Goal: Task Accomplishment & Management: Complete application form

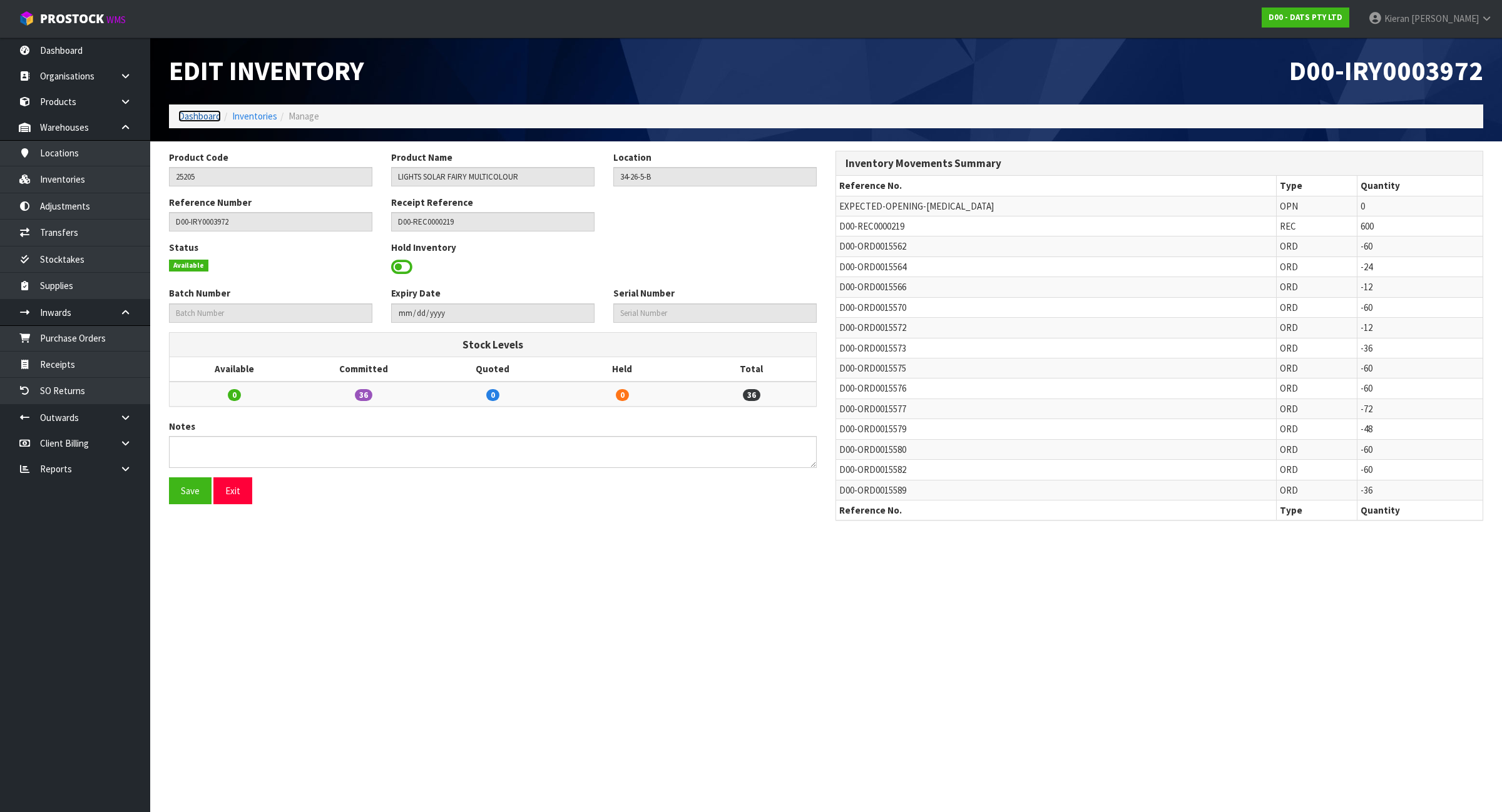
click at [207, 112] on link "Dashboard" at bounding box center [199, 117] width 43 height 12
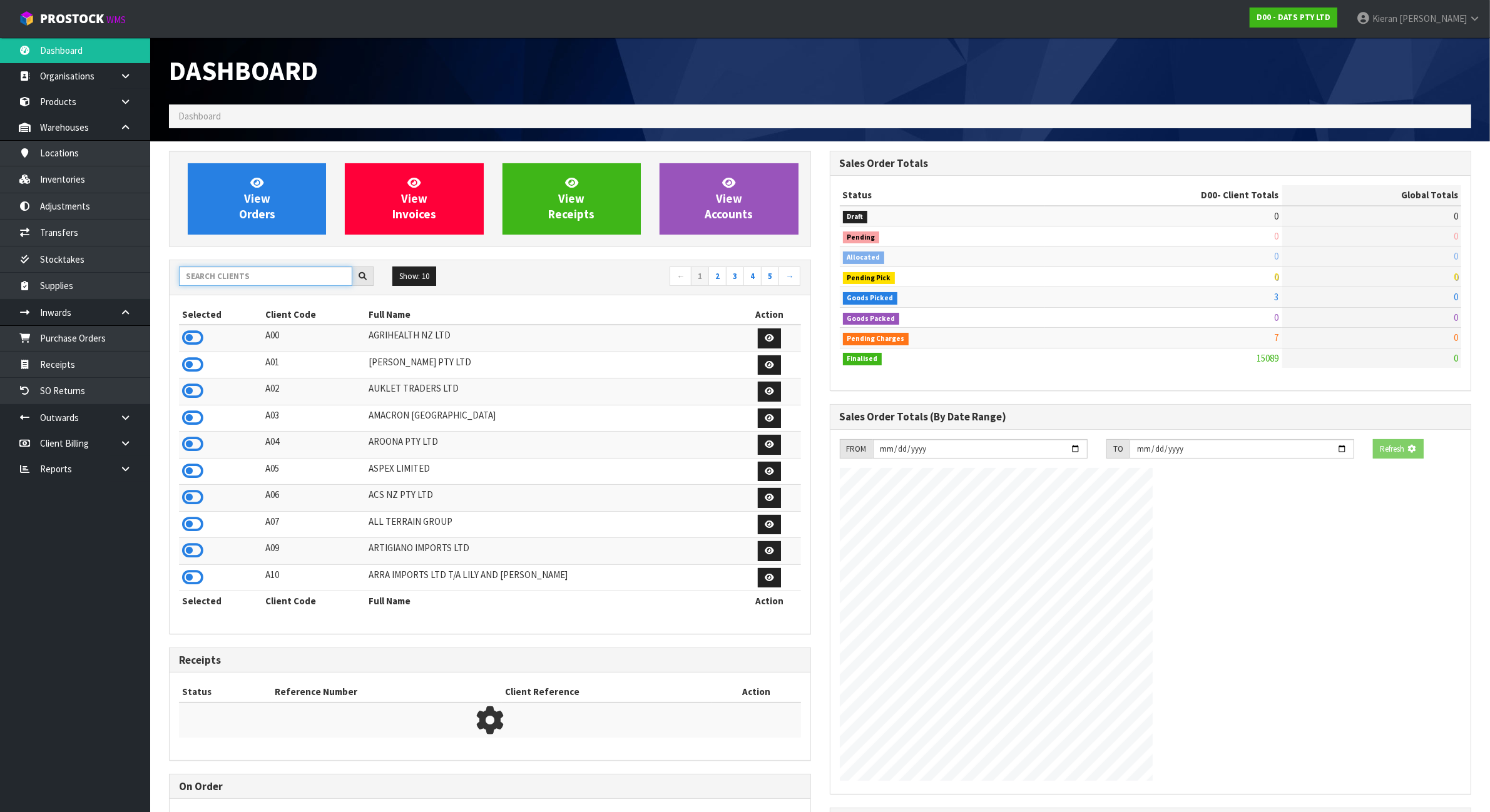
click at [204, 281] on input "text" at bounding box center [266, 276] width 174 height 19
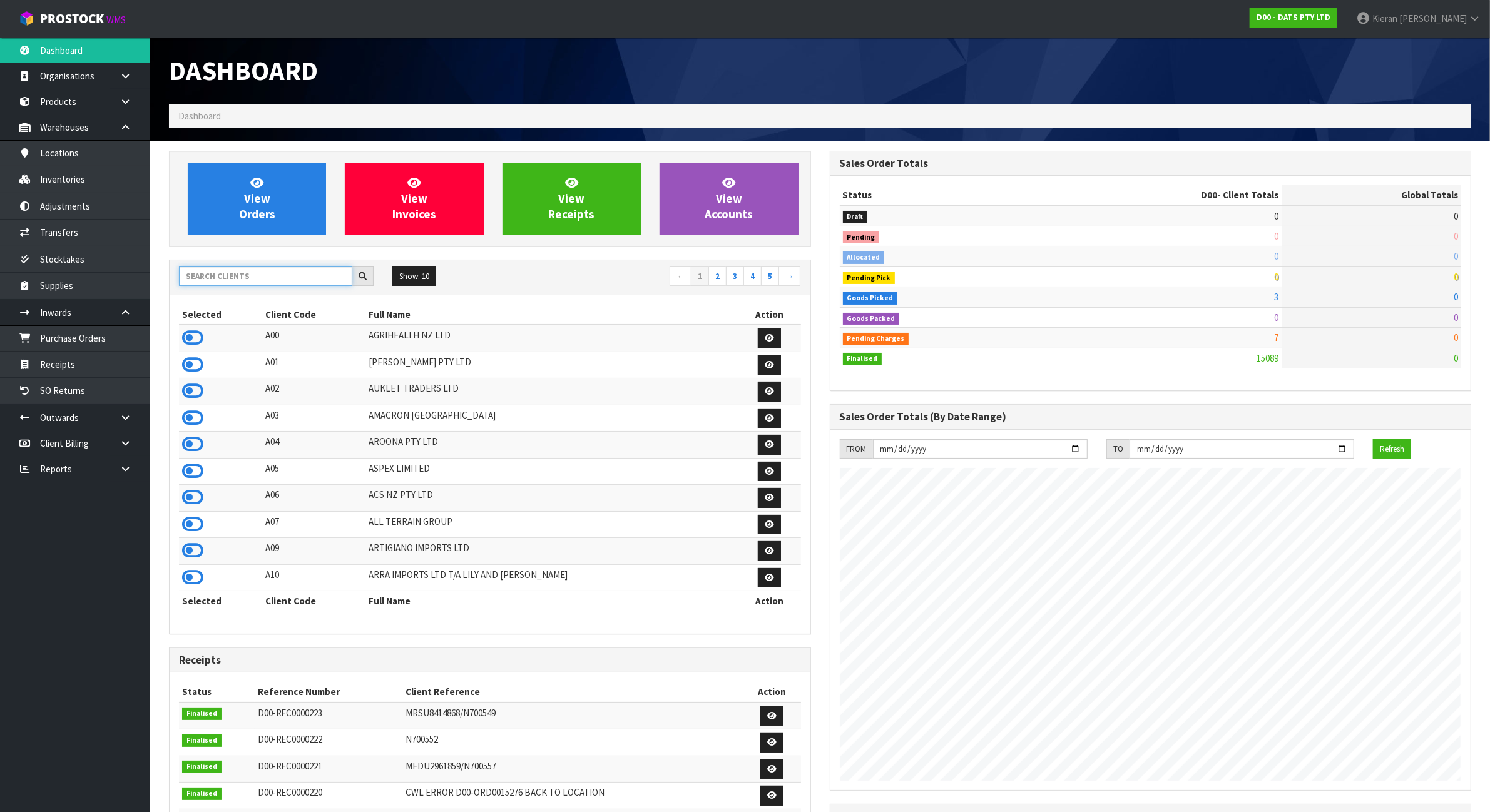
scroll to position [951, 660]
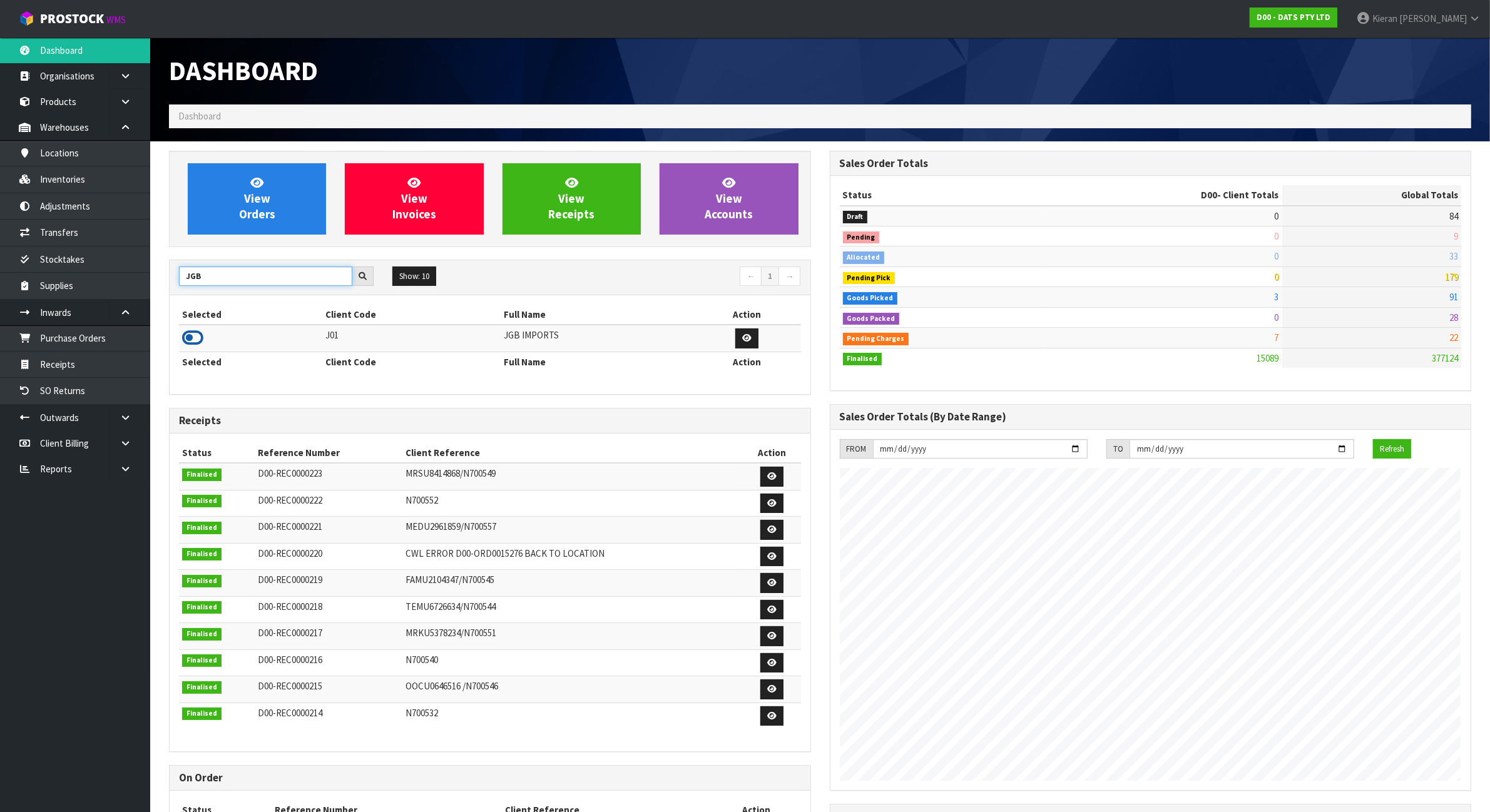
type input "JGB"
click at [196, 339] on icon at bounding box center [193, 338] width 21 height 18
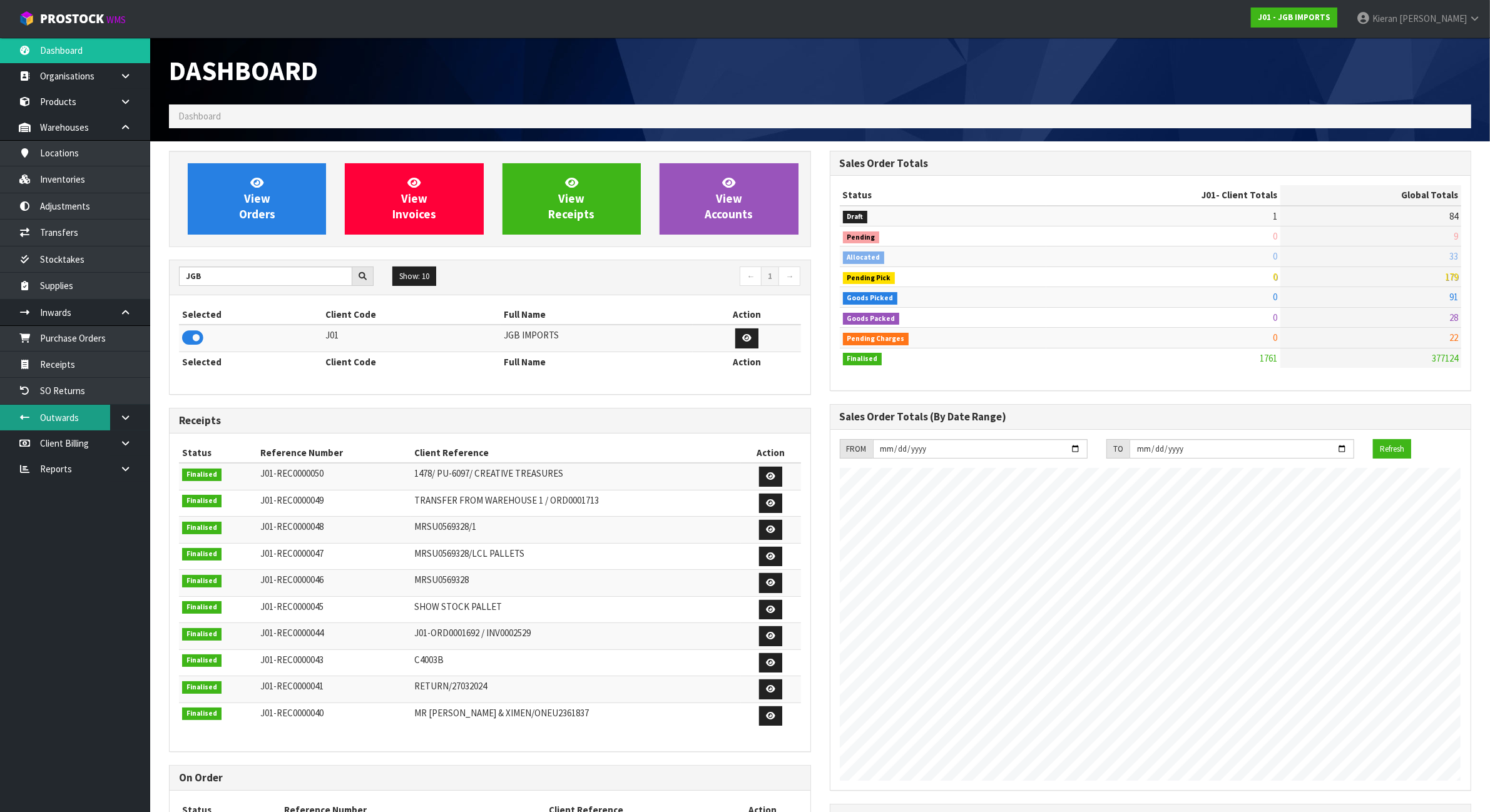
scroll to position [787, 660]
click at [83, 374] on link "Receipts" at bounding box center [75, 364] width 150 height 25
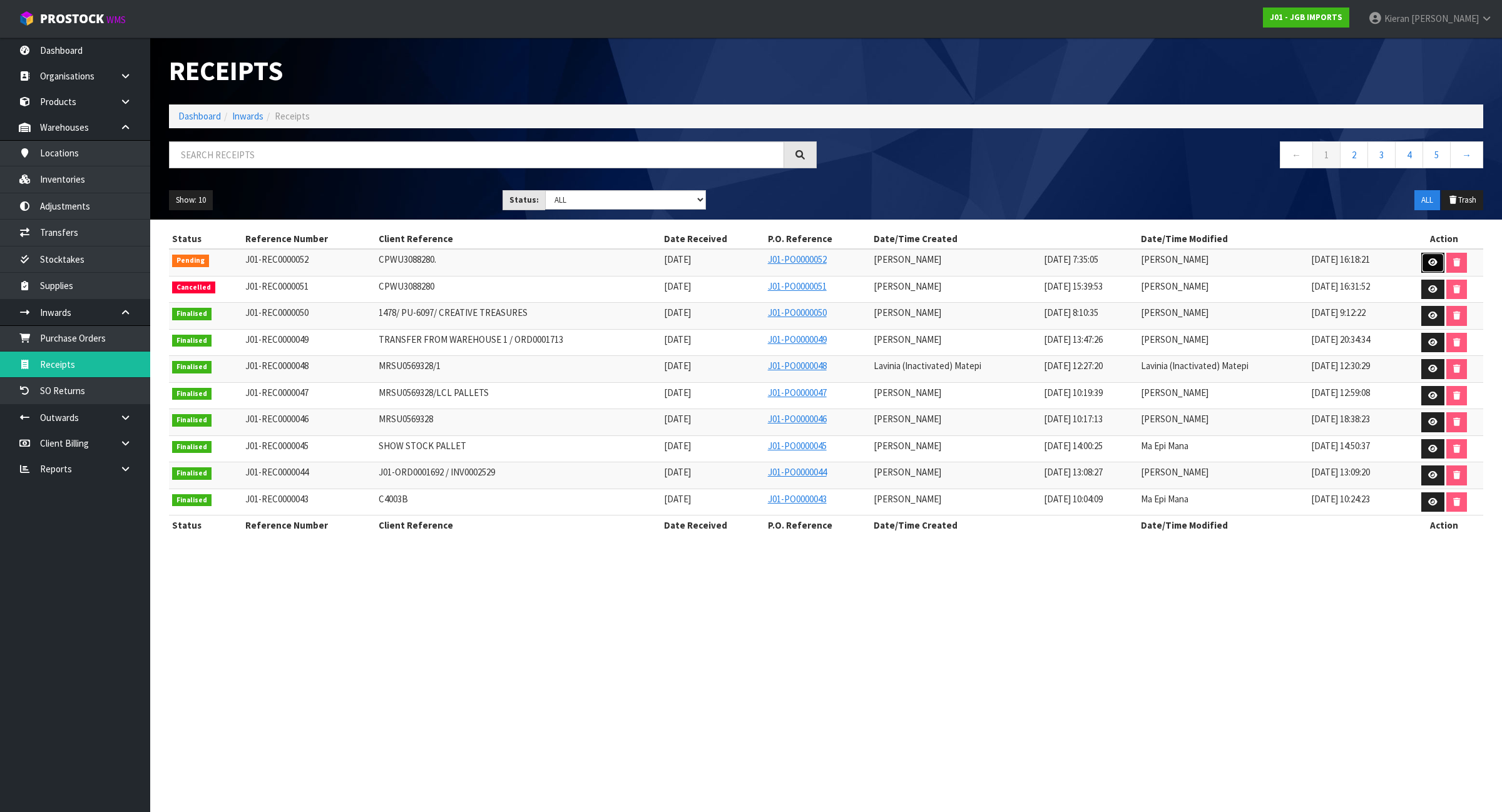
click at [1440, 267] on link at bounding box center [1433, 262] width 23 height 20
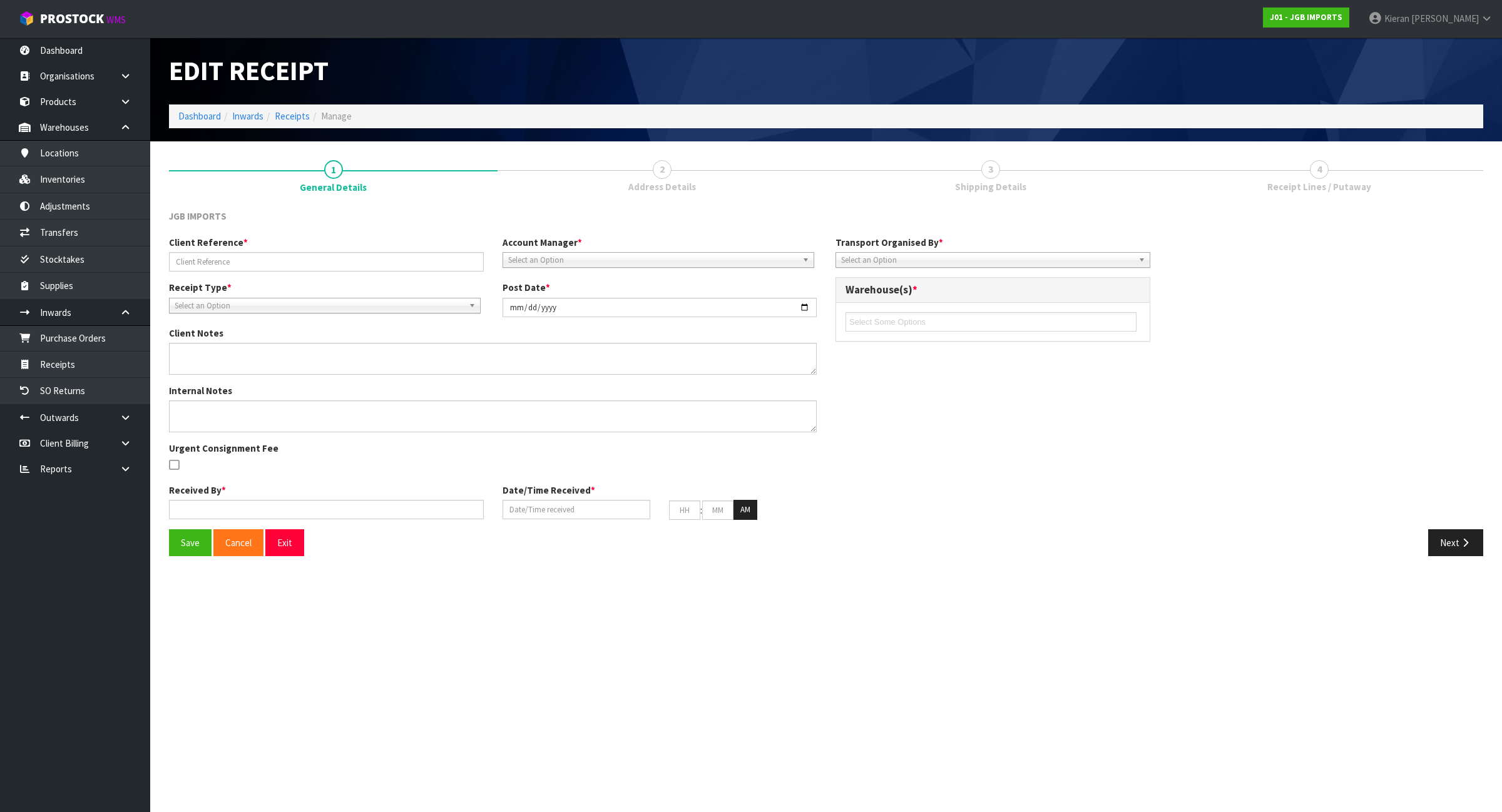
type input "CPWU3088280."
type input "[DATE]"
type textarea "2 CARTONS OF 4331 WAS DAMAGED CLIENT SAID IT IS GOING TO DISPOSE ORDER"
type input "[PERSON_NAME]"
type input "[DATE]"
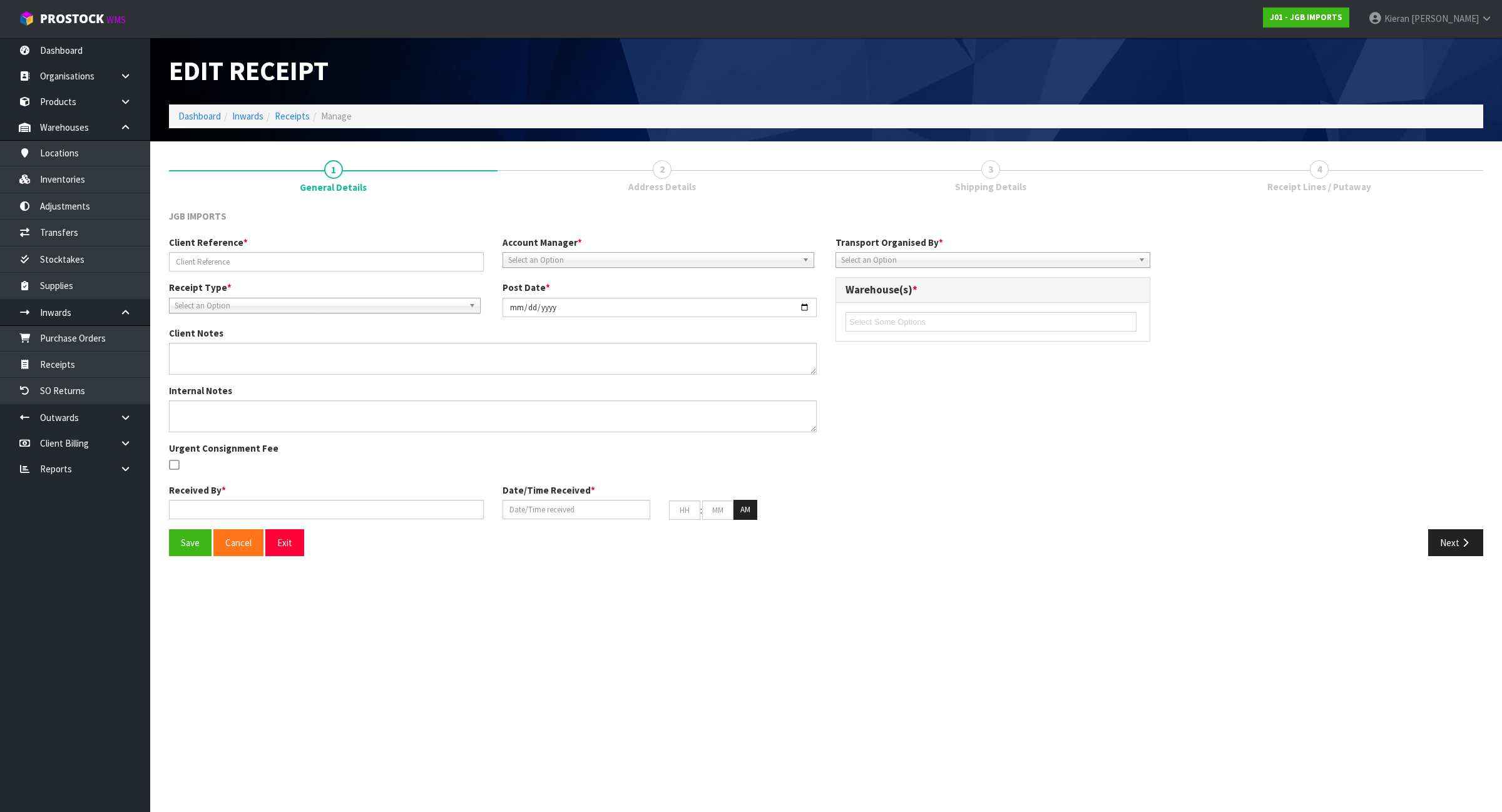
type input "07"
type input "35"
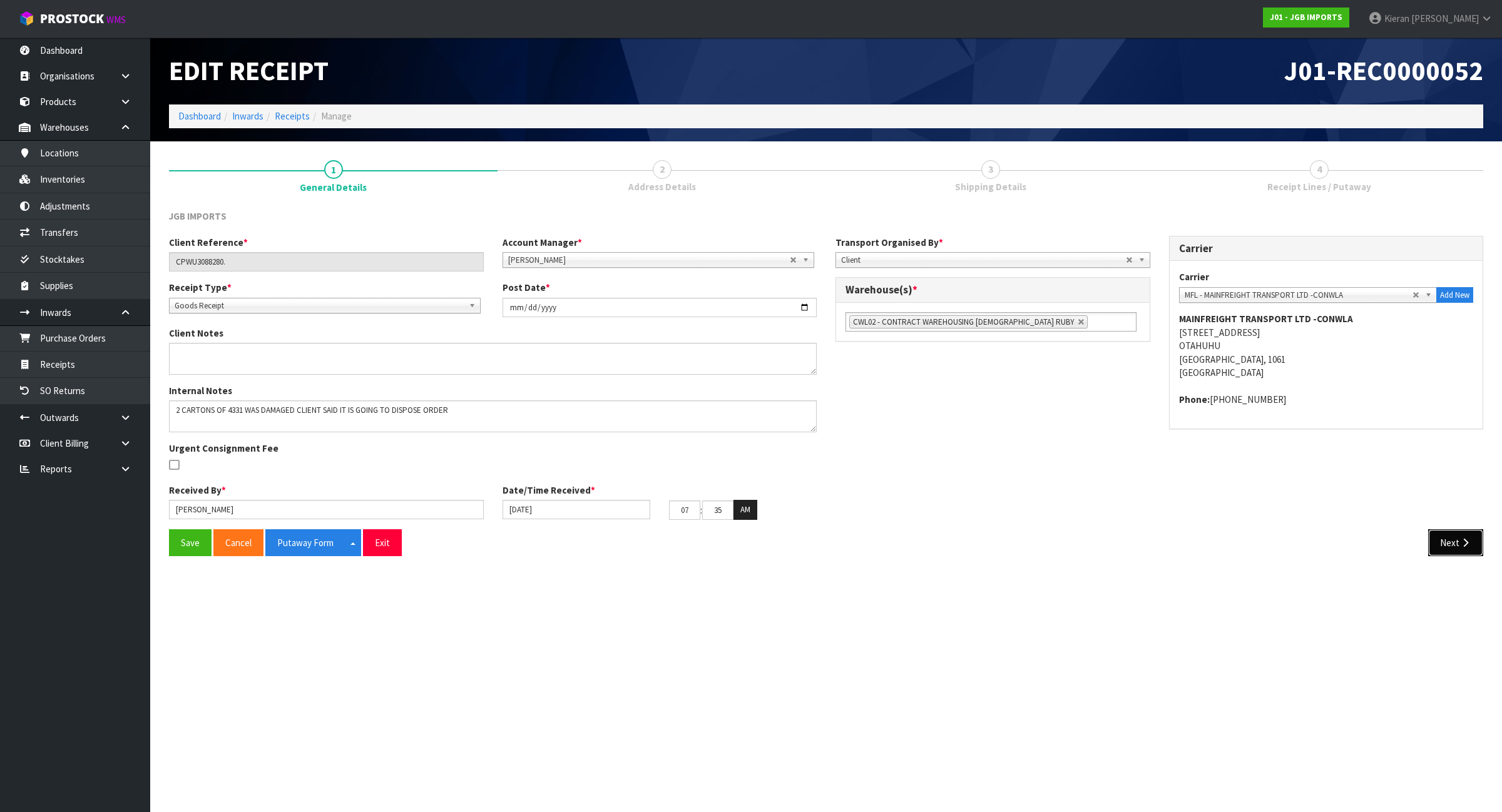
click at [1450, 536] on button "Next" at bounding box center [1456, 543] width 55 height 27
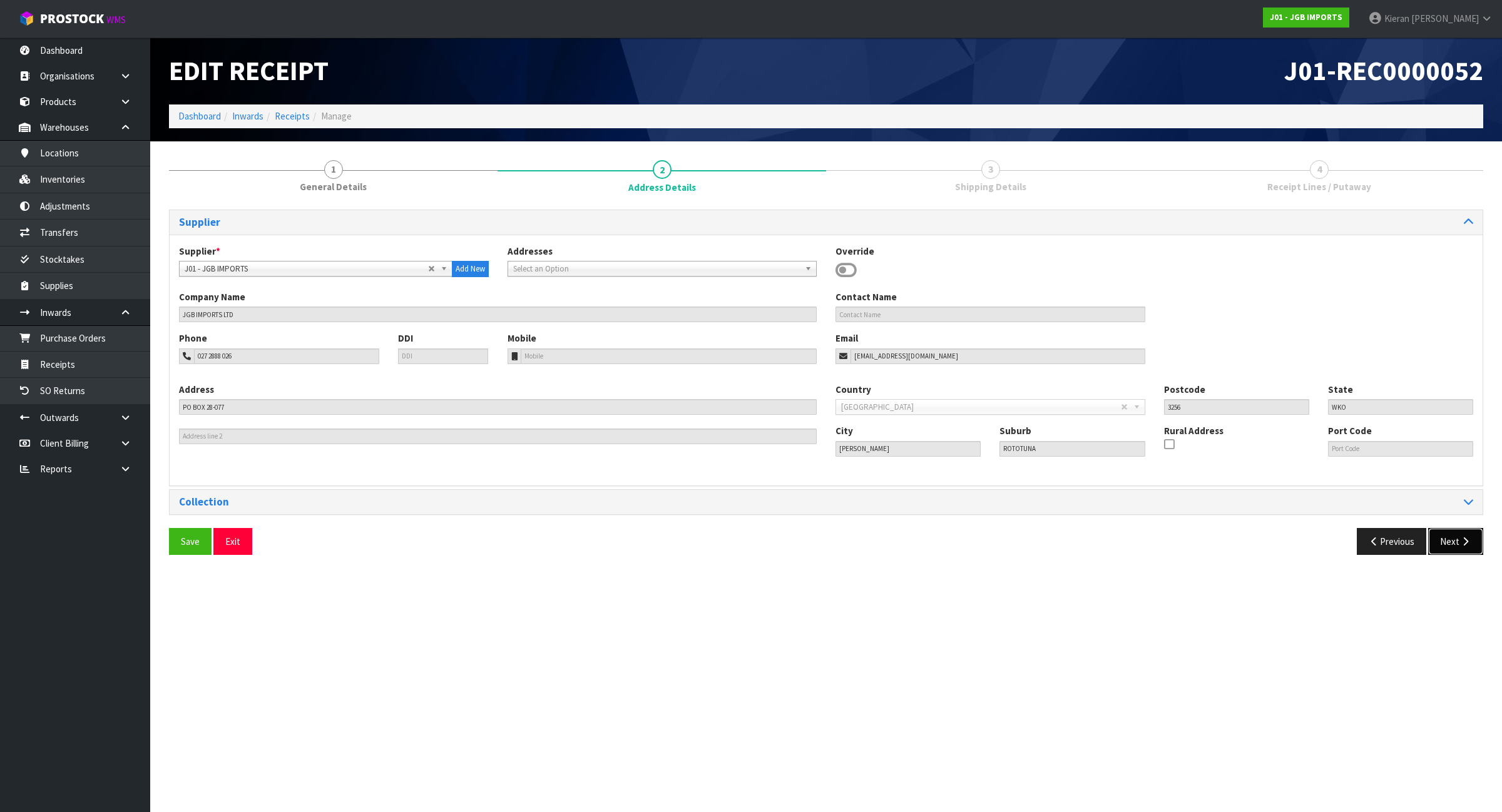
click at [1456, 540] on button "Next" at bounding box center [1456, 541] width 55 height 27
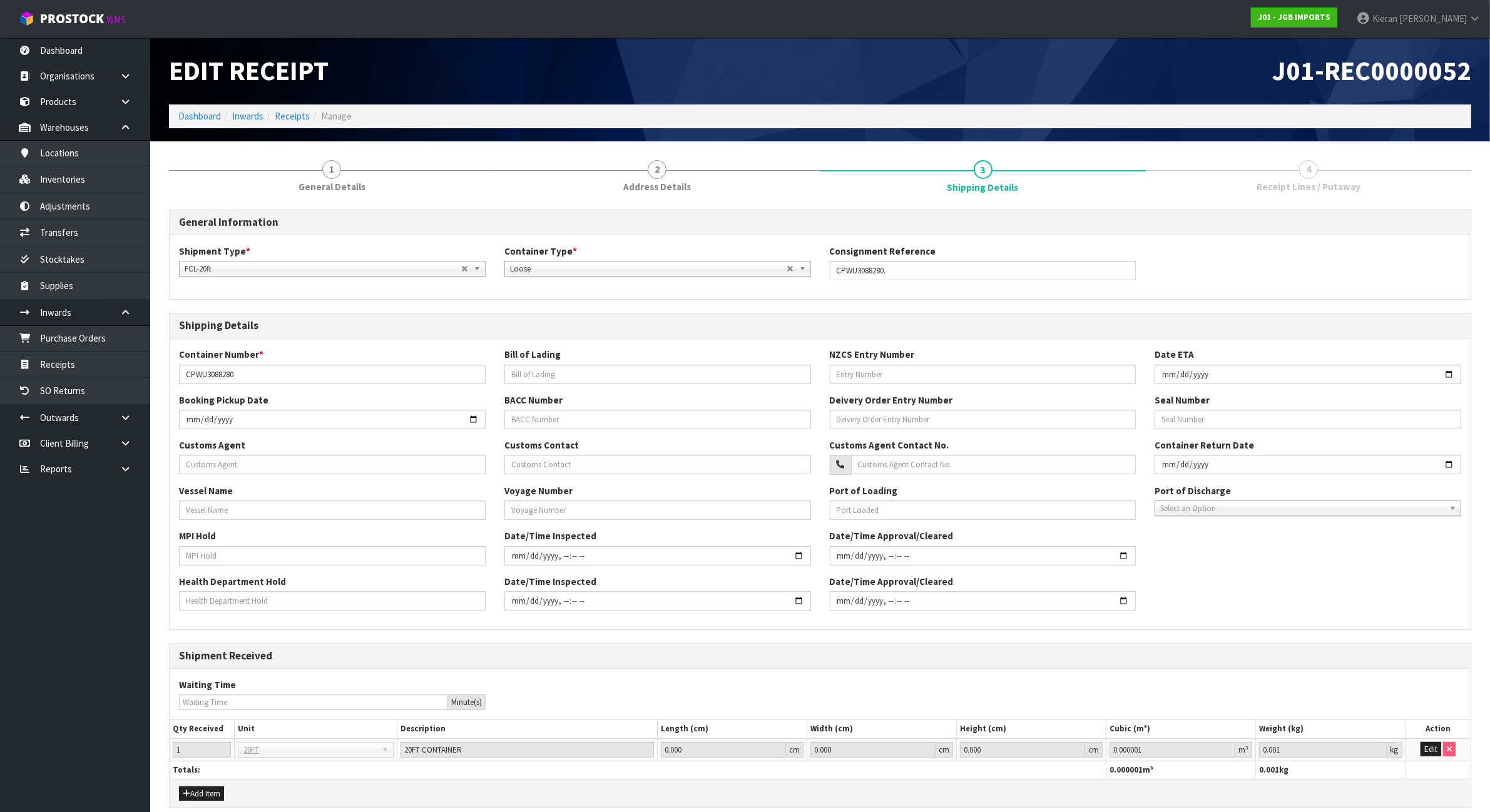
scroll to position [57, 0]
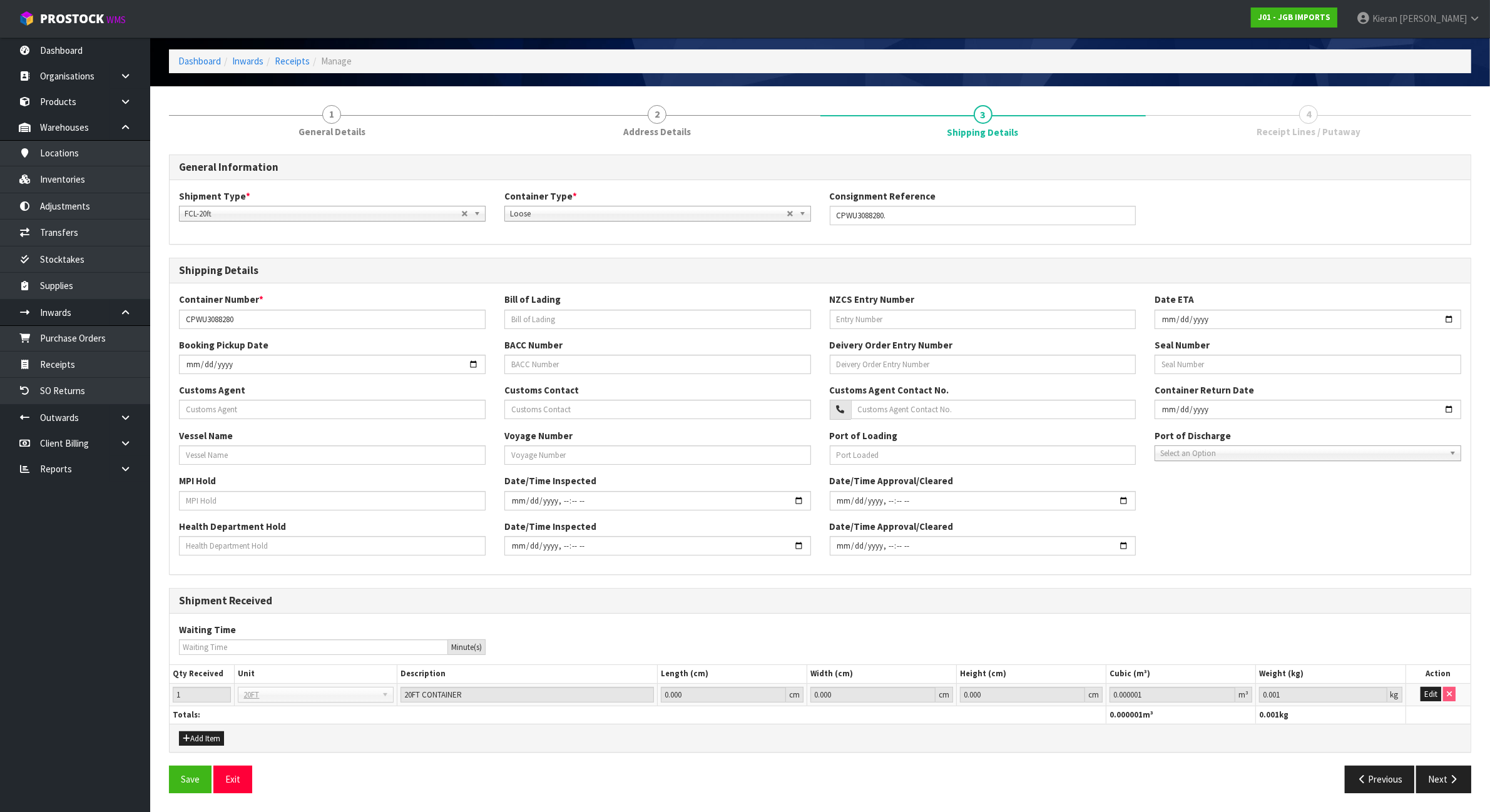
click at [1434, 796] on div "Save Exit Previous Next" at bounding box center [820, 783] width 1321 height 36
drag, startPoint x: 1441, startPoint y: 782, endPoint x: 52, endPoint y: 353, distance: 1453.7
click at [1447, 780] on button "Next" at bounding box center [1444, 779] width 55 height 27
click at [1444, 780] on button "Next" at bounding box center [1444, 779] width 55 height 27
click at [1441, 780] on button "Next" at bounding box center [1444, 779] width 55 height 27
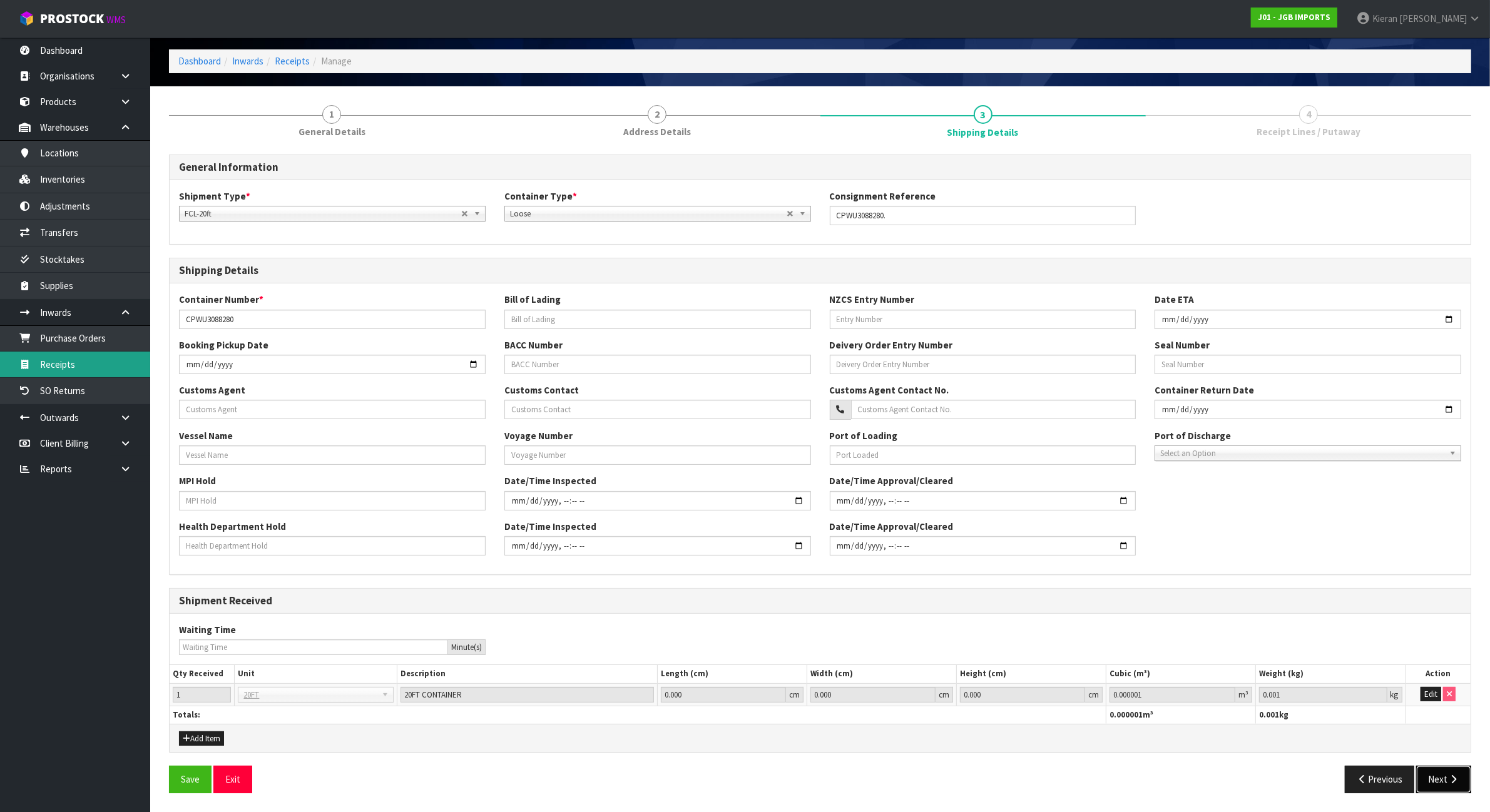
click at [1440, 780] on button "Next" at bounding box center [1444, 779] width 55 height 27
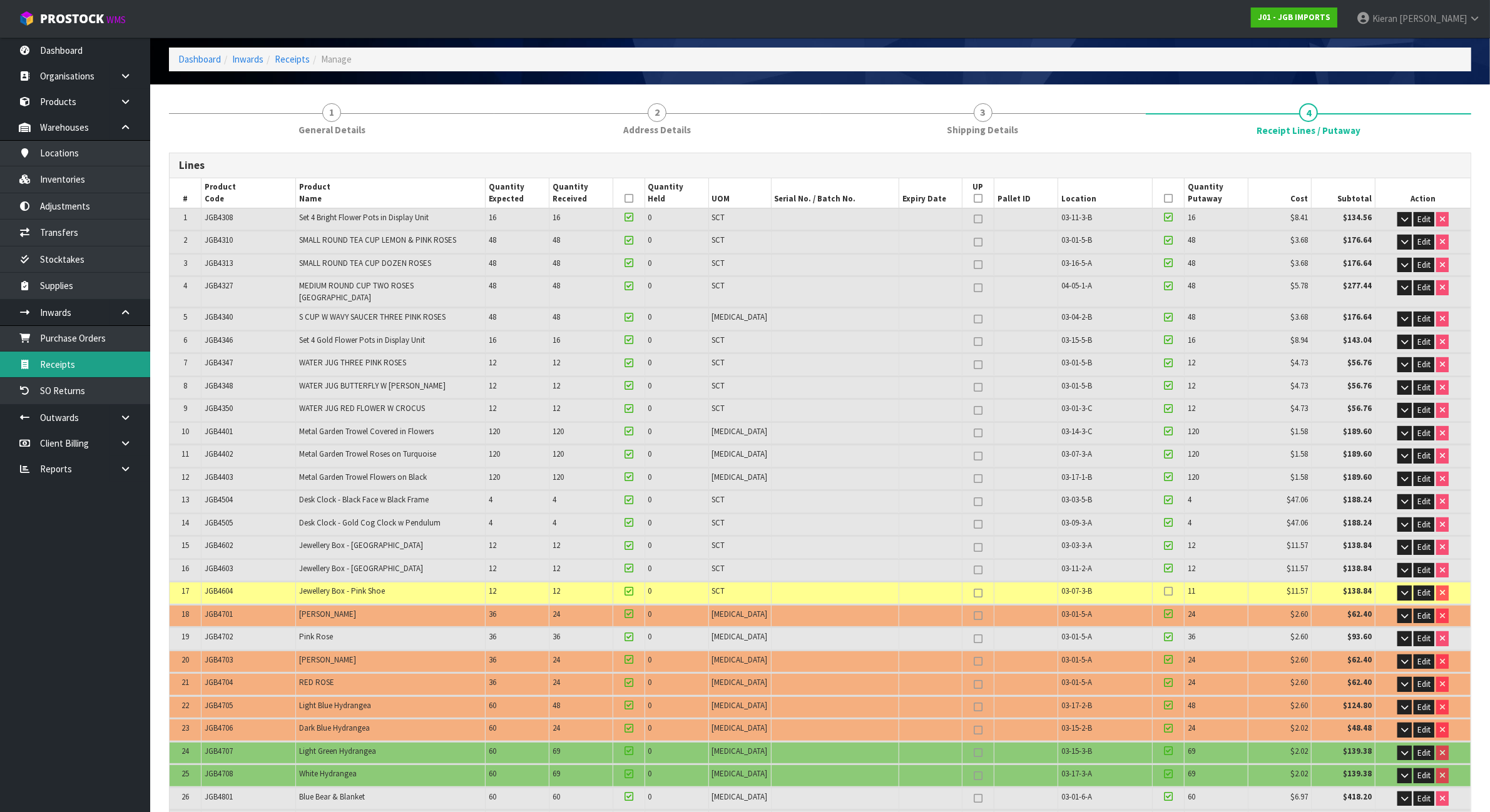
click at [61, 366] on link "Receipts" at bounding box center [75, 364] width 150 height 25
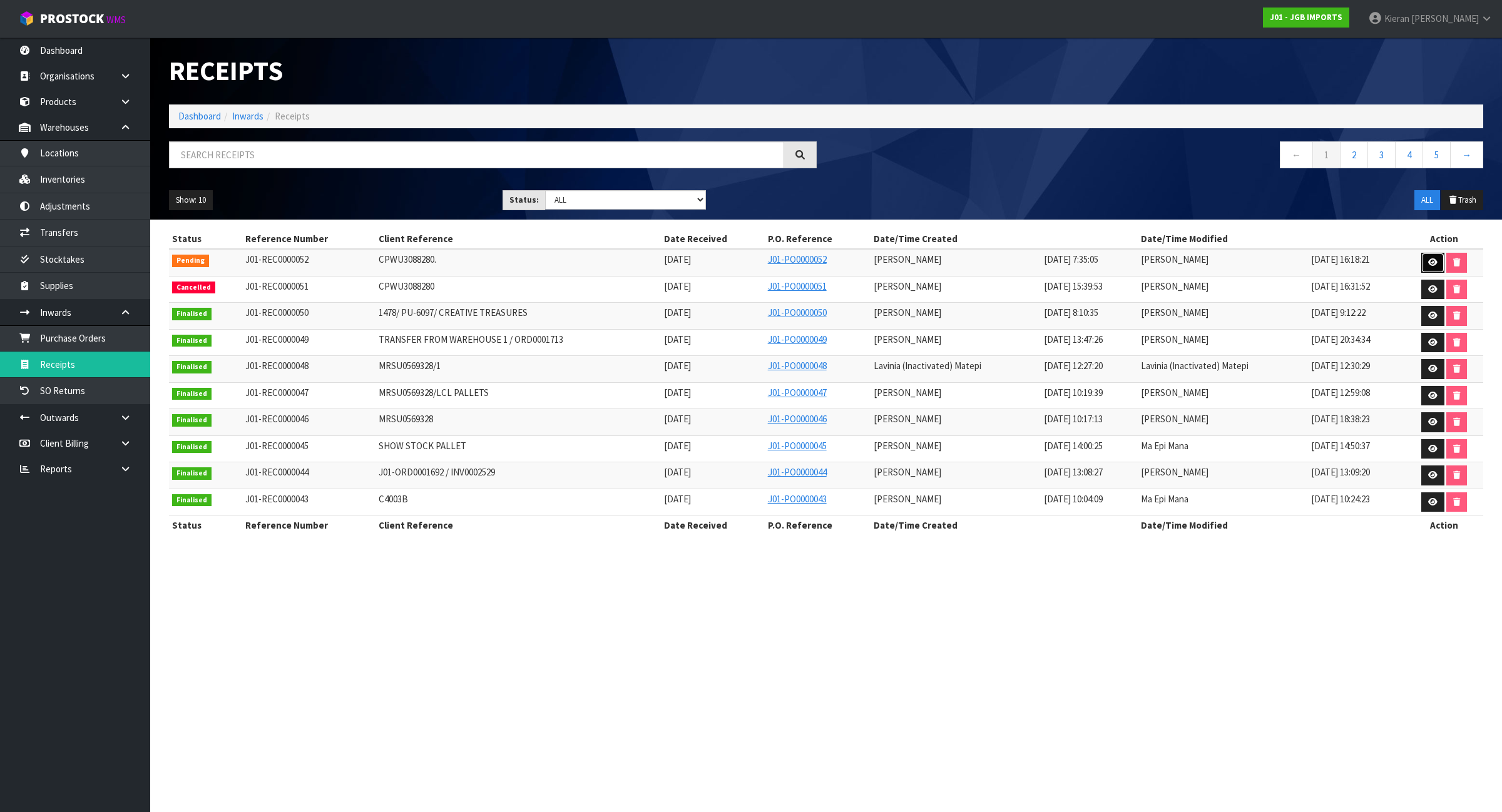
drag, startPoint x: 1434, startPoint y: 261, endPoint x: 1441, endPoint y: 260, distance: 7.1
click at [1435, 261] on icon at bounding box center [1433, 262] width 10 height 8
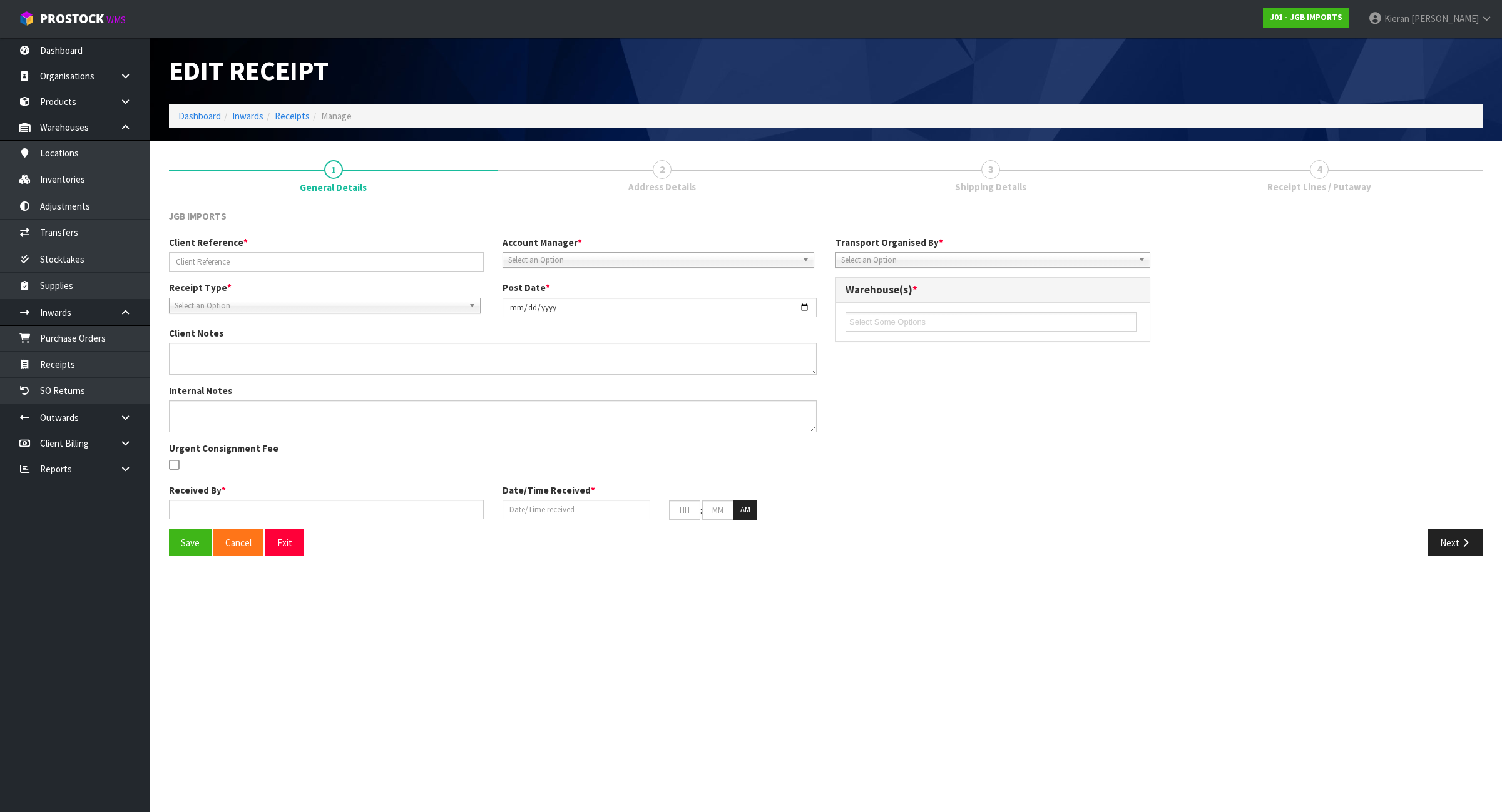
type input "CPWU3088280."
type input "[DATE]"
type textarea "2 CARTONS OF 4331 WAS DAMAGED CLIENT SAID IT IS GOING TO DISPOSE ORDER"
type input "[PERSON_NAME]"
type input "[DATE]"
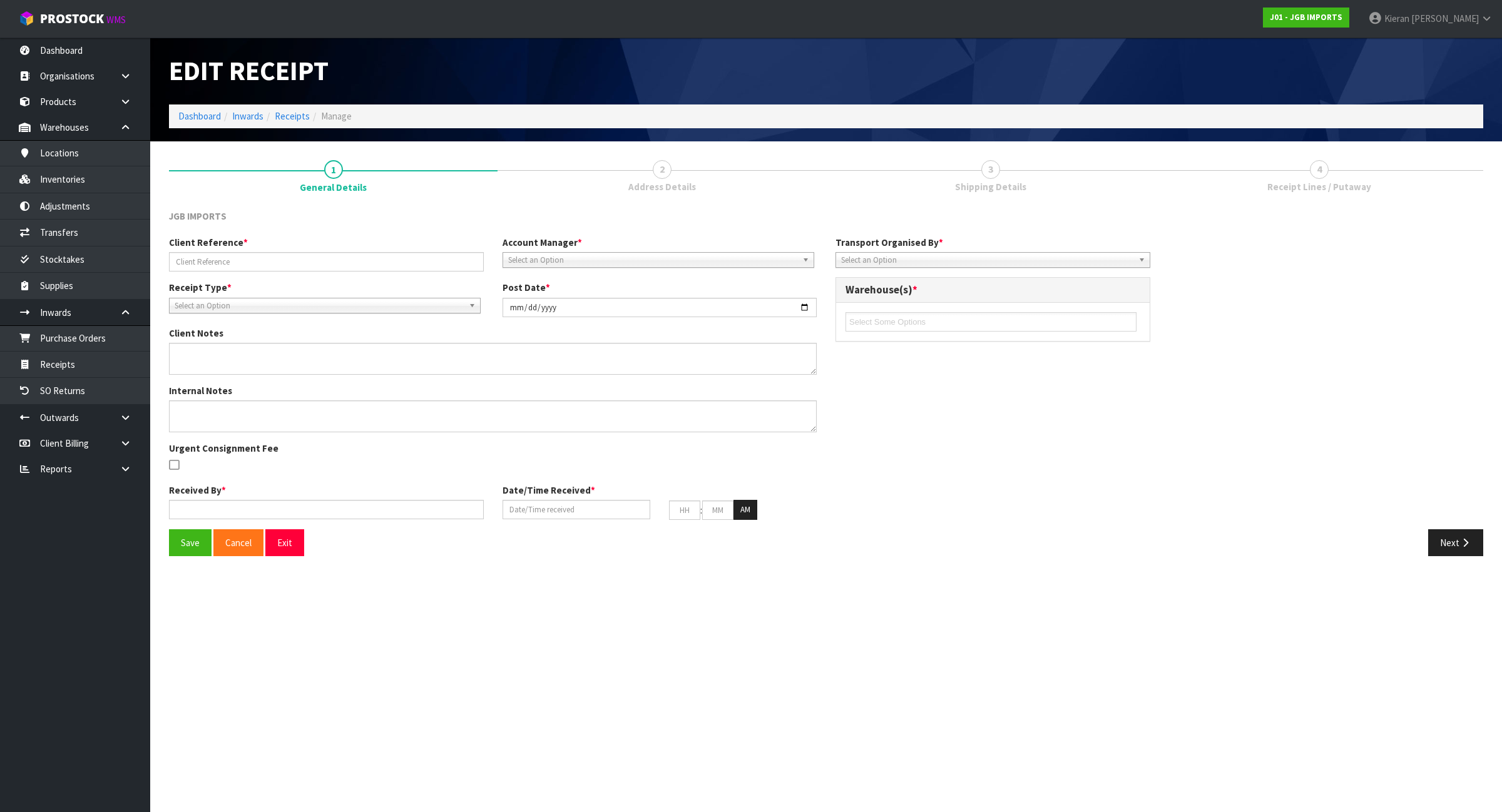
type input "07"
type input "35"
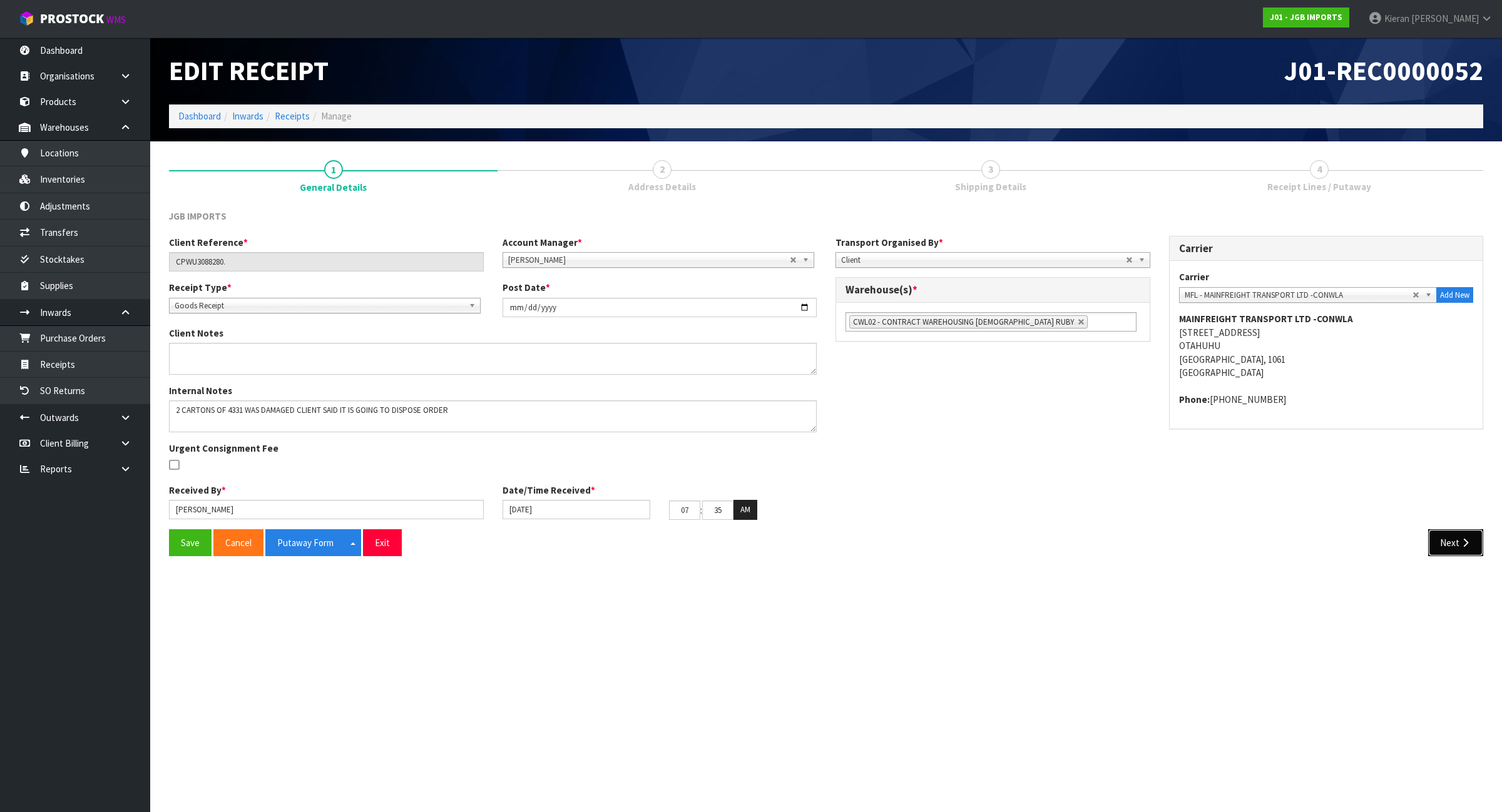
click at [1449, 548] on button "Next" at bounding box center [1456, 543] width 55 height 27
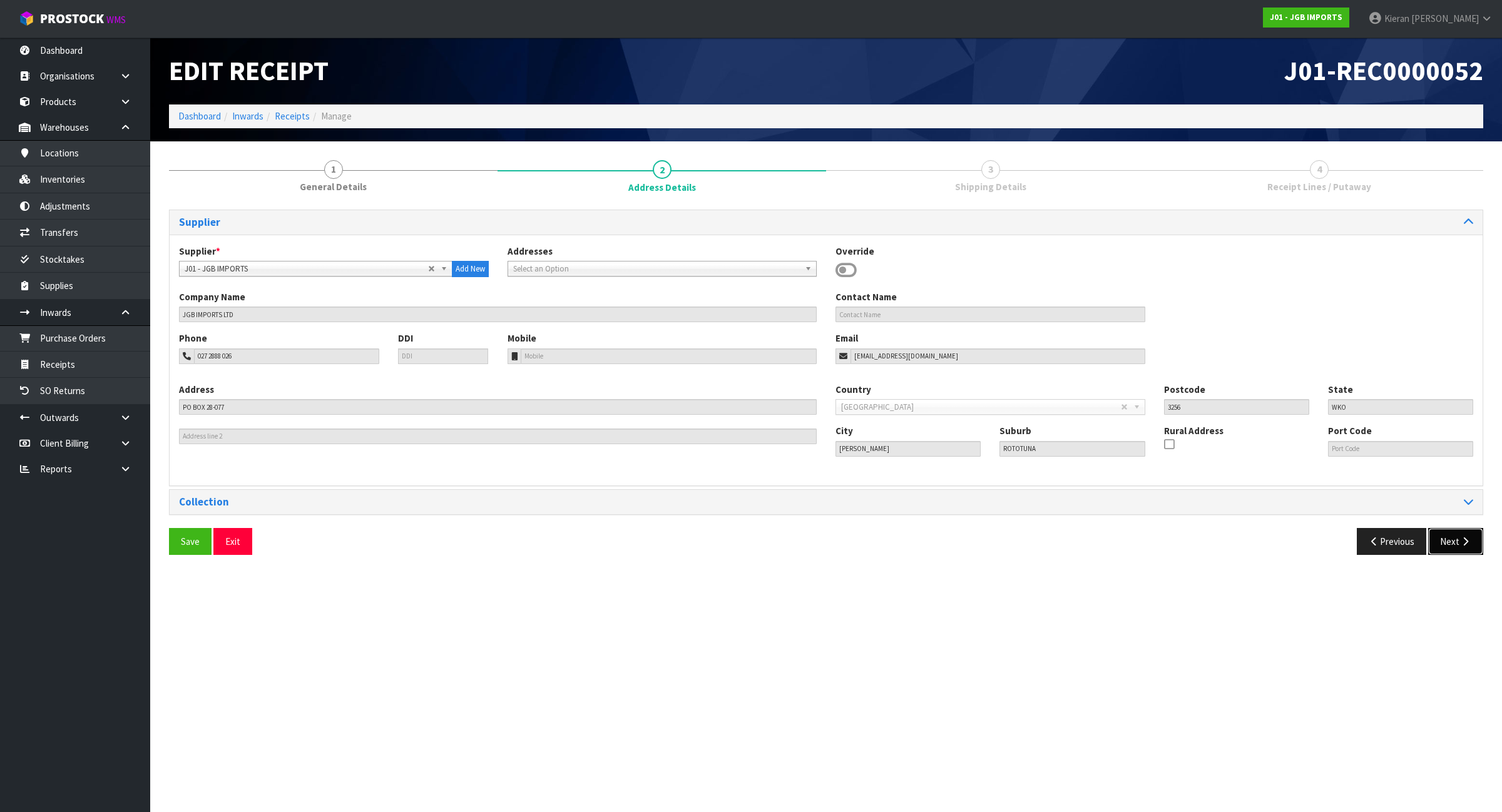
click at [1449, 538] on button "Next" at bounding box center [1456, 541] width 55 height 27
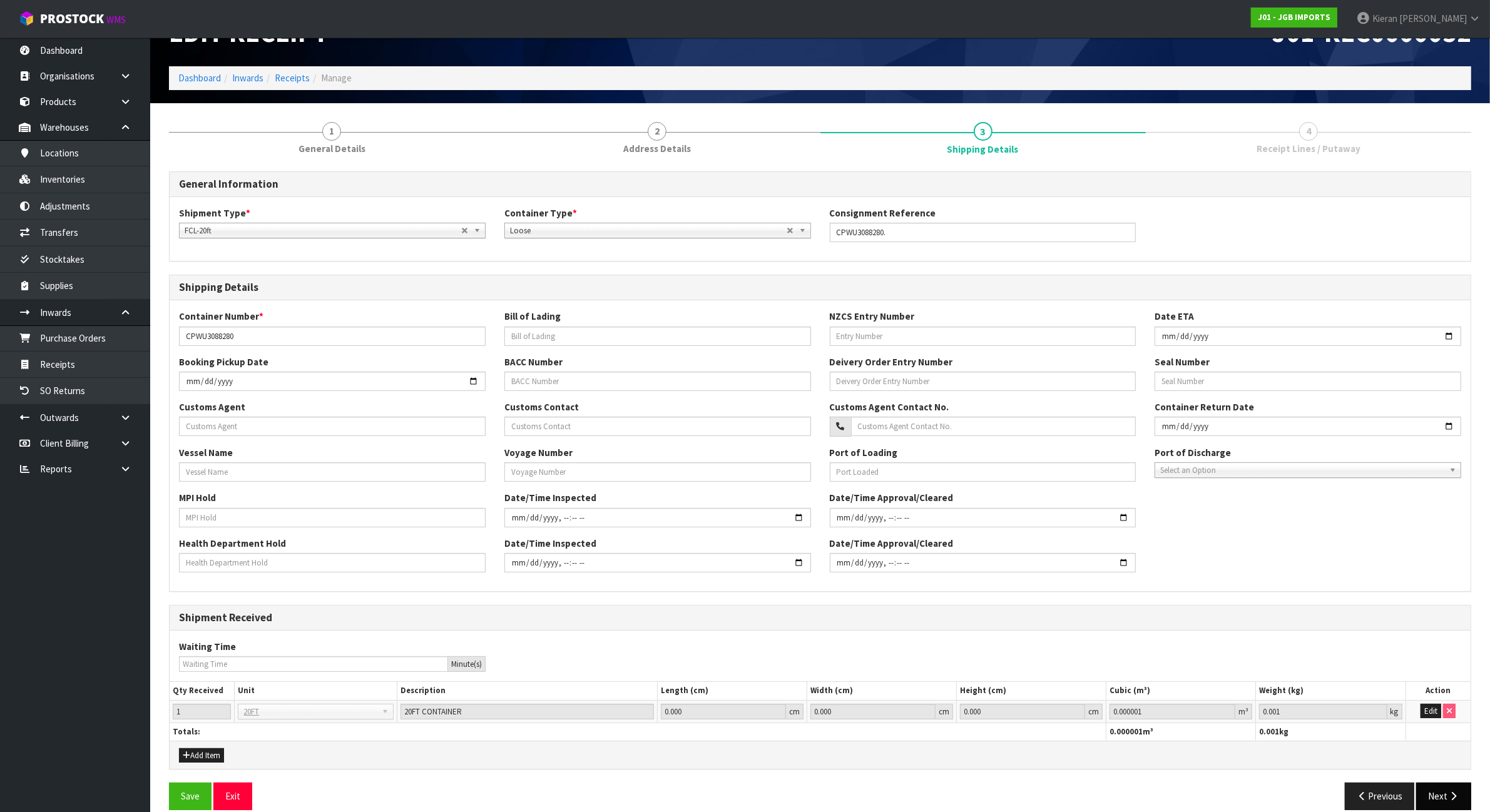
scroll to position [57, 0]
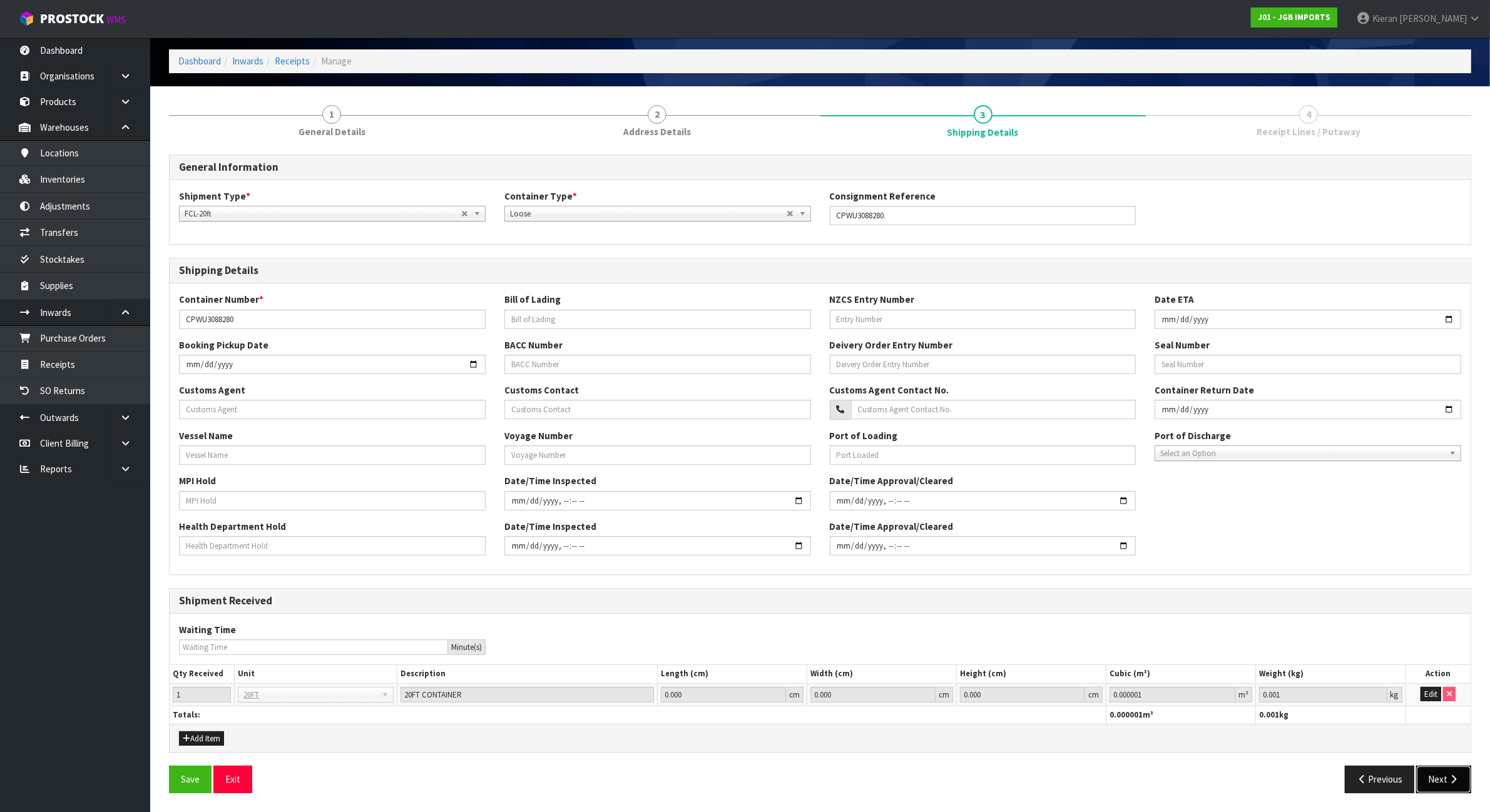
click at [1440, 778] on button "Next" at bounding box center [1444, 779] width 55 height 27
click at [1440, 779] on button "Next" at bounding box center [1444, 779] width 55 height 27
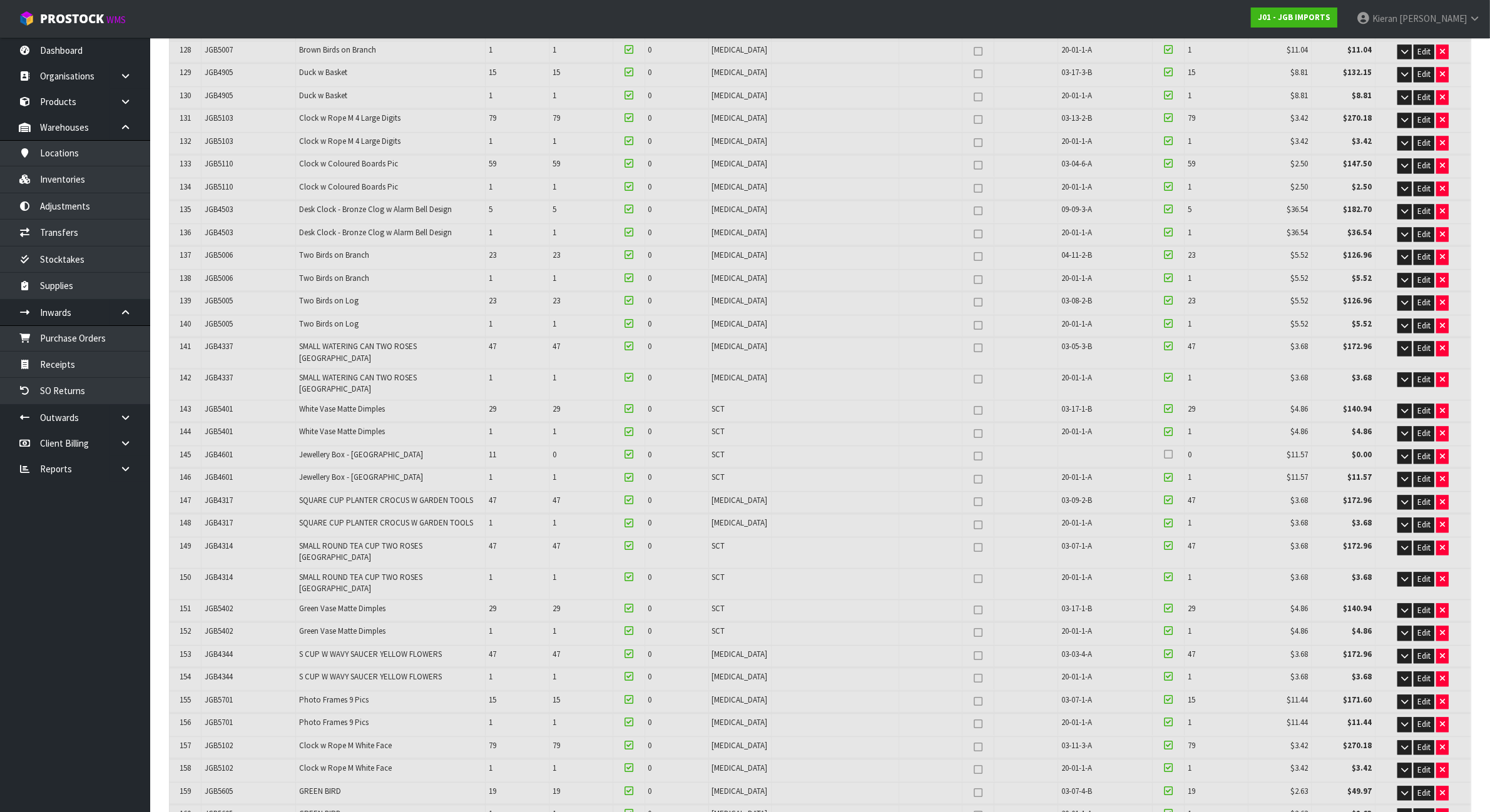
scroll to position [3579, 0]
